Goal: Complete application form: Complete application form

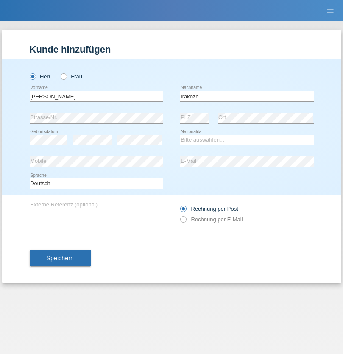
type input "Irakoze"
select select "CH"
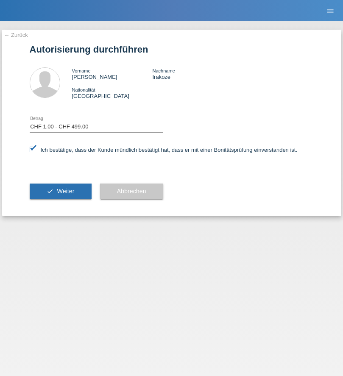
select select "1"
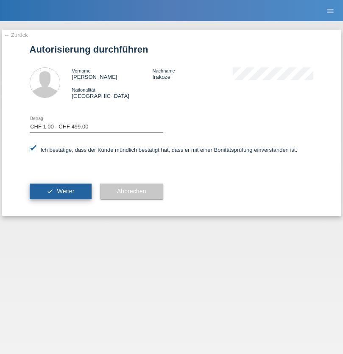
click at [60, 191] on span "Weiter" at bounding box center [65, 191] width 17 height 7
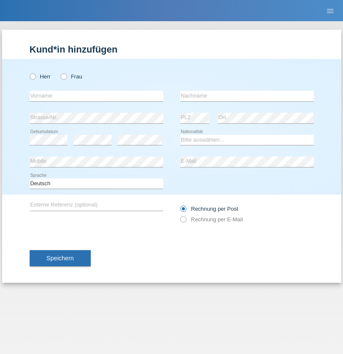
radio input "true"
click at [96, 96] on input "text" at bounding box center [97, 96] width 134 height 11
type input "[PERSON_NAME]"
click at [247, 96] on input "text" at bounding box center [247, 96] width 134 height 11
type input "Gall"
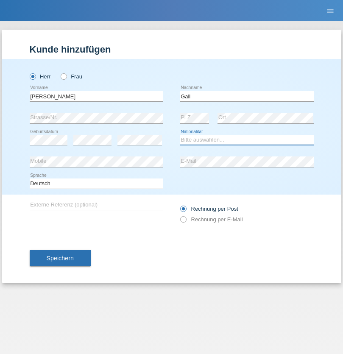
select select "CH"
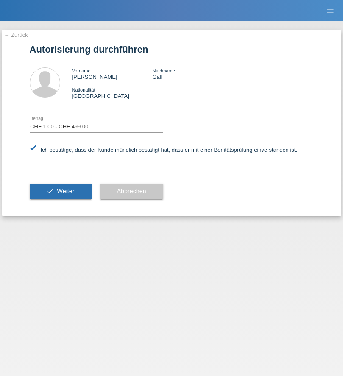
select select "1"
click at [60, 191] on span "Weiter" at bounding box center [65, 191] width 17 height 7
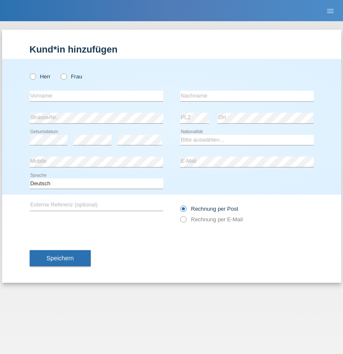
radio input "true"
click at [96, 96] on input "text" at bounding box center [97, 96] width 134 height 11
type input "Sebastien"
click at [247, 96] on input "text" at bounding box center [247, 96] width 134 height 11
type input "Davet"
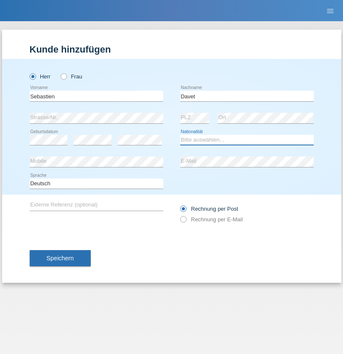
select select "CH"
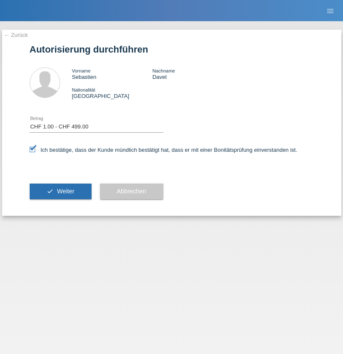
select select "1"
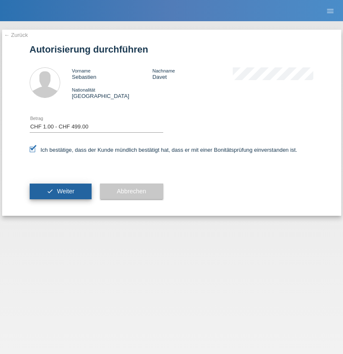
click at [60, 191] on span "Weiter" at bounding box center [65, 191] width 17 height 7
